Goal: Task Accomplishment & Management: Use online tool/utility

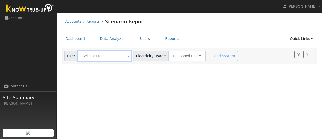
click at [126, 56] on input "text" at bounding box center [104, 56] width 53 height 10
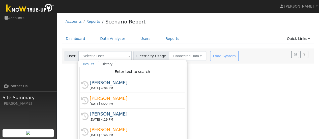
click at [241, 85] on div "User Profile First name Last name Email Email Notifications No Emails No Emails…" at bounding box center [188, 76] width 262 height 126
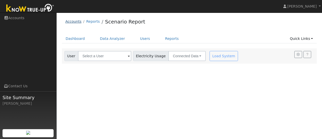
click at [76, 21] on link "Accounts" at bounding box center [73, 21] width 16 height 4
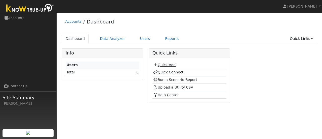
click at [157, 63] on icon at bounding box center [155, 65] width 5 height 4
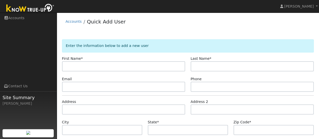
click at [119, 64] on input "text" at bounding box center [123, 66] width 123 height 10
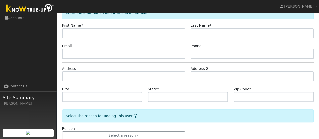
scroll to position [46, 0]
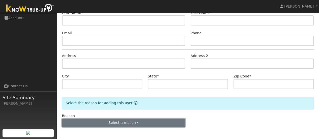
click at [134, 122] on button "Select a reason" at bounding box center [123, 122] width 123 height 9
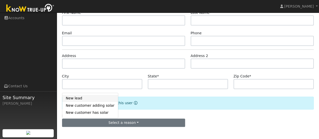
click at [90, 97] on link "New lead" at bounding box center [90, 98] width 56 height 7
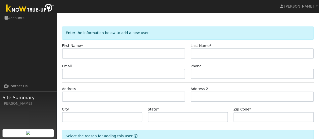
scroll to position [13, 0]
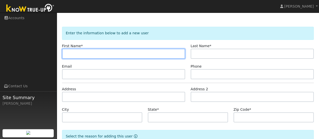
click at [113, 52] on input "text" at bounding box center [123, 54] width 123 height 10
type input "leorna"
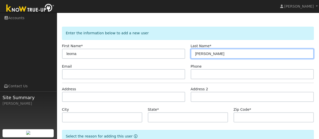
type input "madewell"
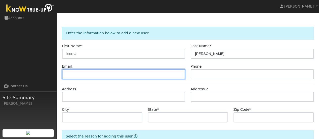
click at [94, 74] on input "text" at bounding box center [123, 74] width 123 height 10
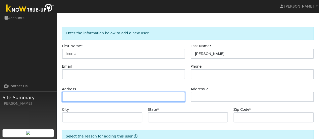
click at [87, 97] on input "text" at bounding box center [123, 97] width 123 height 10
type input "619 South Gertrude Avenue"
type input "Stockton"
type input "CA"
type input "95215"
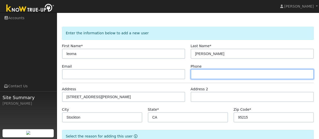
click at [206, 72] on input "text" at bounding box center [251, 74] width 123 height 10
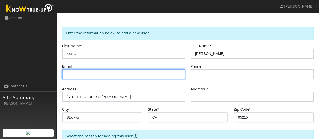
click at [91, 75] on input "text" at bounding box center [123, 74] width 123 height 10
type input "lmadewell@pacific.edu"
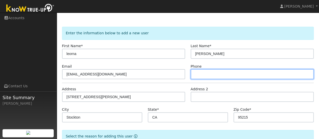
click at [217, 73] on input "text" at bounding box center [251, 74] width 123 height 10
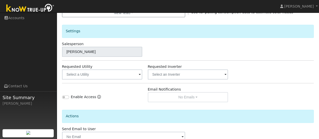
scroll to position [157, 0]
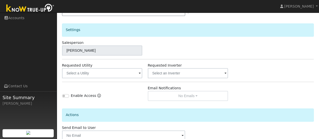
type input "209-715-0607"
click at [133, 73] on input "text" at bounding box center [102, 73] width 80 height 10
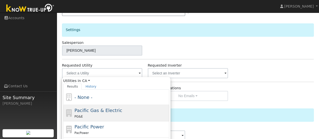
click at [102, 112] on span "Pacific Gas & Electric" at bounding box center [98, 110] width 48 height 5
type input "Pacific Gas & Electric"
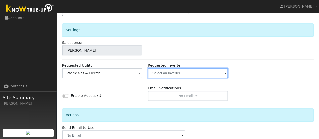
click at [219, 73] on input "text" at bounding box center [188, 73] width 80 height 10
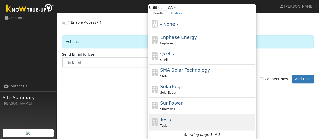
click at [162, 124] on span "Tesla" at bounding box center [164, 126] width 8 height 4
type input "Tesla"
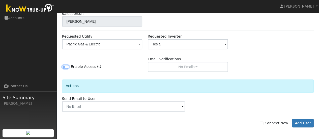
click at [66, 66] on input "Enable Access" at bounding box center [65, 67] width 7 height 4
checkbox input "true"
click at [263, 122] on input "Connect Now" at bounding box center [261, 123] width 4 height 4
checkbox input "true"
click at [302, 122] on button "Add User" at bounding box center [303, 123] width 22 height 9
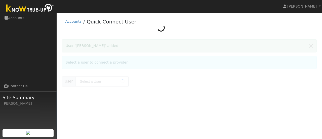
type input "leorna madewell"
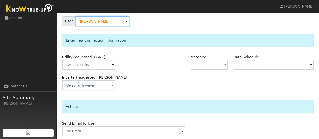
scroll to position [44, 0]
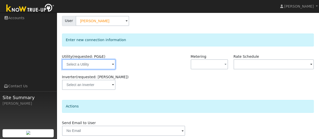
click at [103, 65] on input "text" at bounding box center [88, 64] width 53 height 10
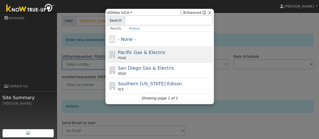
click at [143, 56] on div "PG&E" at bounding box center [164, 58] width 93 height 5
type input "PG&E"
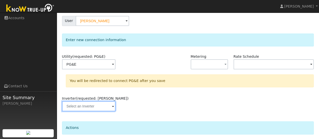
click at [105, 107] on input "text" at bounding box center [88, 106] width 53 height 10
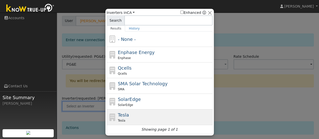
click at [129, 117] on div "Tesla Tesla" at bounding box center [164, 116] width 93 height 11
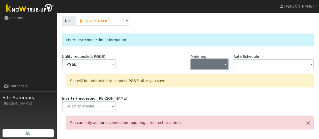
click at [220, 63] on button "button" at bounding box center [209, 64] width 38 height 10
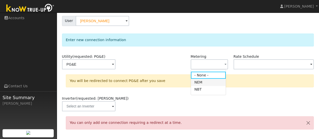
click at [206, 84] on link "NEM" at bounding box center [208, 82] width 35 height 7
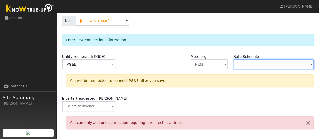
click at [280, 62] on input "text" at bounding box center [273, 64] width 80 height 10
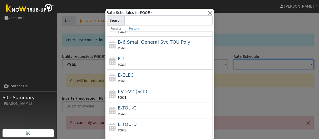
scroll to position [72, 0]
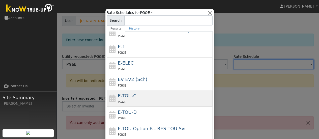
click at [128, 99] on div "PG&E" at bounding box center [164, 101] width 93 height 5
type input "E-TOU-C"
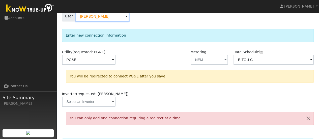
scroll to position [45, 0]
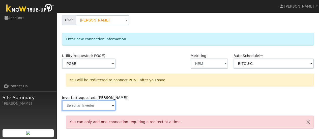
click at [106, 104] on input "text" at bounding box center [88, 105] width 53 height 10
click at [155, 42] on div "Enter new connection information" at bounding box center [188, 39] width 252 height 13
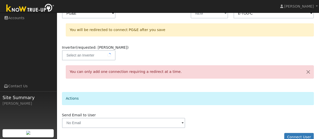
scroll to position [104, 0]
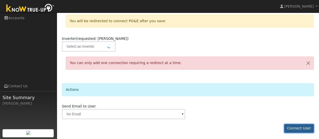
click at [300, 129] on button "Connect User" at bounding box center [299, 128] width 30 height 9
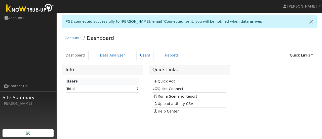
click at [137, 55] on link "Users" at bounding box center [146, 55] width 18 height 9
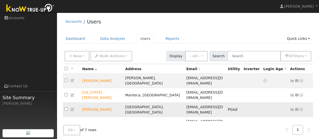
click at [94, 102] on td "[PERSON_NAME]" at bounding box center [101, 109] width 43 height 14
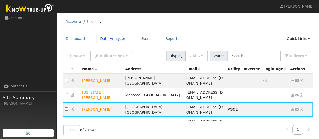
click at [111, 40] on link "Data Analyzer" at bounding box center [112, 38] width 33 height 9
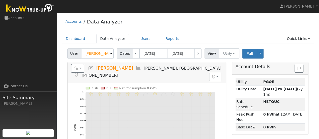
click at [110, 53] on span at bounding box center [111, 54] width 2 height 6
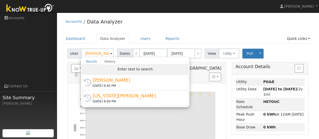
click at [131, 70] on span "Enter text to search" at bounding box center [134, 69] width 35 height 4
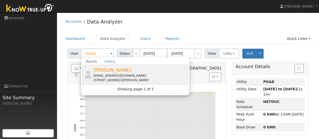
click at [105, 72] on span "[PERSON_NAME]" at bounding box center [112, 69] width 38 height 5
type input "[PERSON_NAME]"
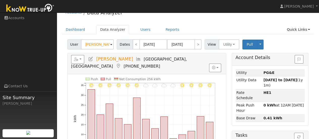
scroll to position [0, 0]
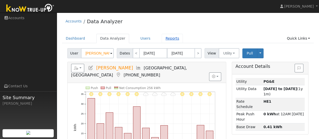
click at [163, 39] on link "Reports" at bounding box center [171, 38] width 21 height 9
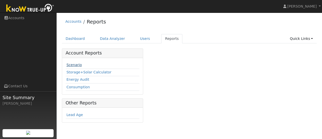
click at [74, 65] on link "Scenario" at bounding box center [73, 65] width 15 height 4
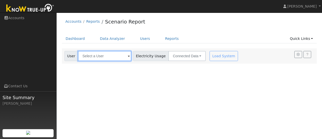
click at [122, 55] on input "text" at bounding box center [104, 56] width 53 height 10
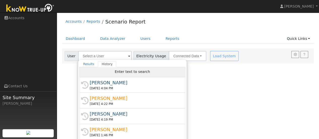
click at [129, 70] on span "Enter text to search" at bounding box center [132, 72] width 35 height 4
click at [124, 73] on span "Enter text to search" at bounding box center [132, 72] width 35 height 4
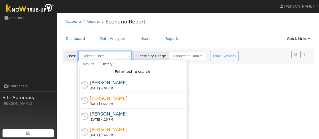
click at [111, 57] on input "text" at bounding box center [104, 56] width 53 height 10
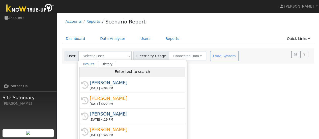
click at [130, 72] on span "Enter text to search" at bounding box center [132, 72] width 35 height 4
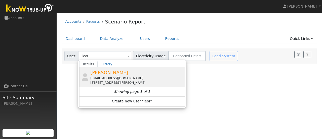
click at [99, 75] on span "[PERSON_NAME]" at bounding box center [109, 72] width 38 height 5
type input "[PERSON_NAME]"
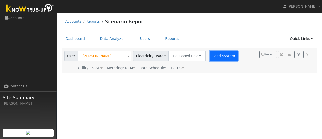
click at [218, 55] on button "Load System" at bounding box center [224, 56] width 29 height 10
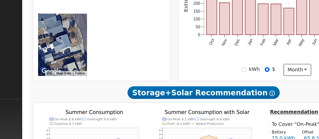
scroll to position [173, 0]
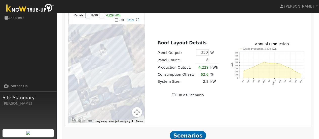
scroll to position [357, 0]
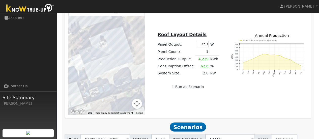
type input "10"
type input "3"
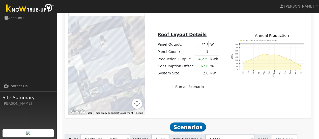
type input "10"
type input "15"
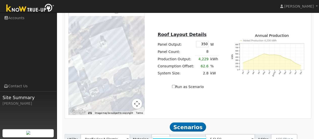
click at [239, 122] on h2 "Scenarios Scenario" at bounding box center [187, 126] width 247 height 9
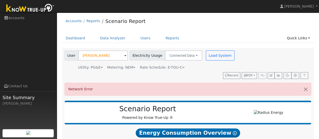
scroll to position [0, 0]
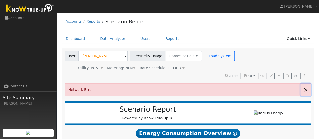
click at [306, 89] on button "button" at bounding box center [305, 89] width 11 height 12
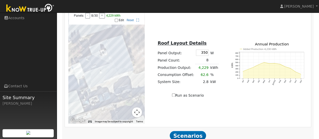
scroll to position [357, 0]
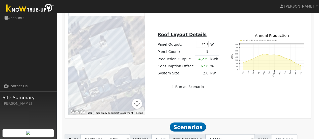
type input "5.0"
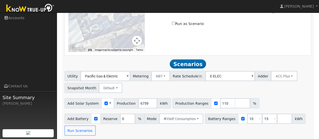
scroll to position [423, 0]
